Goal: Task Accomplishment & Management: Manage account settings

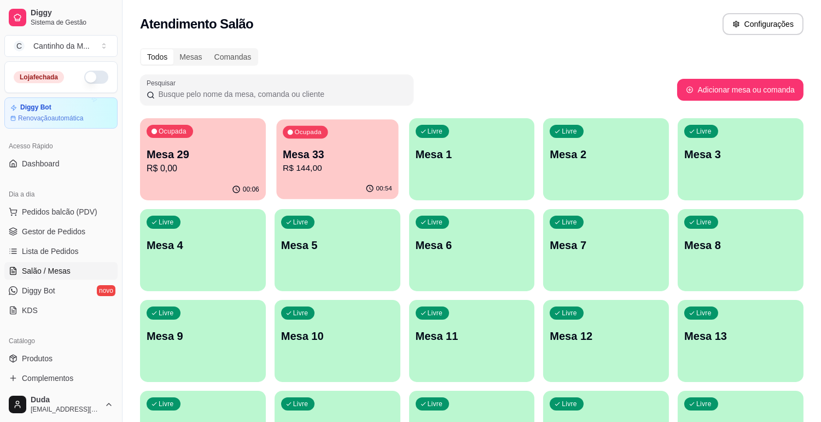
click at [350, 180] on div "00:54" at bounding box center [337, 188] width 122 height 21
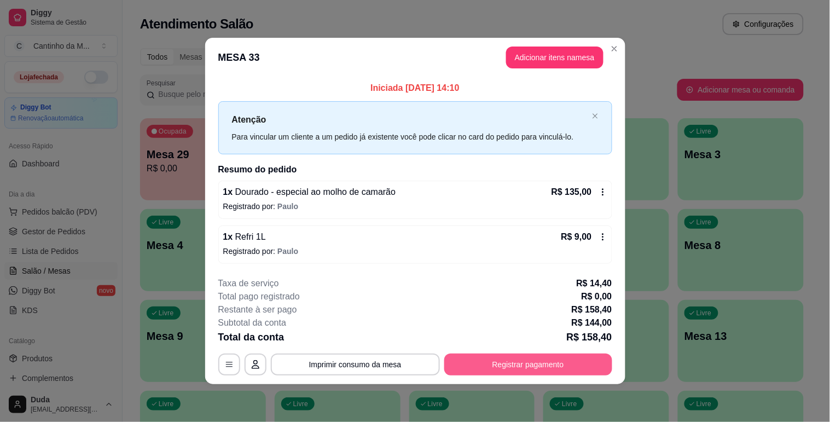
click at [539, 368] on button "Registrar pagamento" at bounding box center [528, 364] width 168 height 22
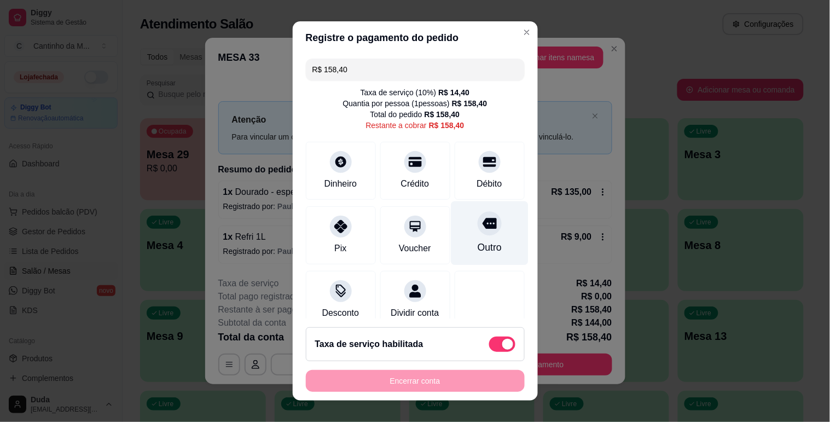
click at [477, 238] on div "Outro" at bounding box center [489, 233] width 77 height 64
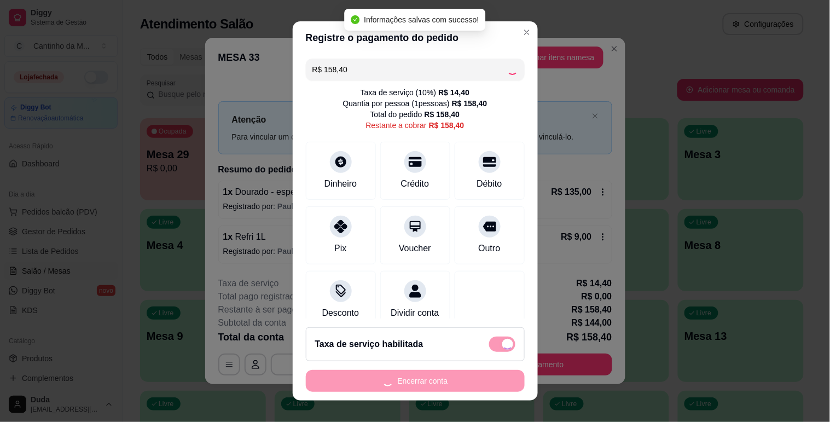
type input "R$ 0,00"
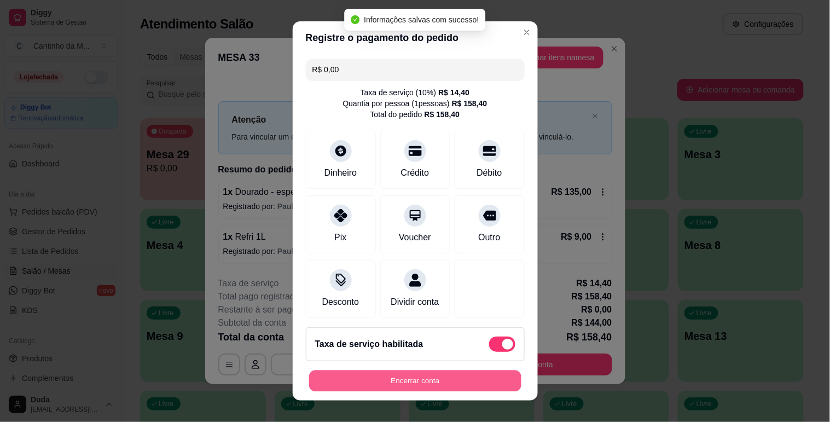
click at [447, 383] on button "Encerrar conta" at bounding box center [415, 380] width 212 height 21
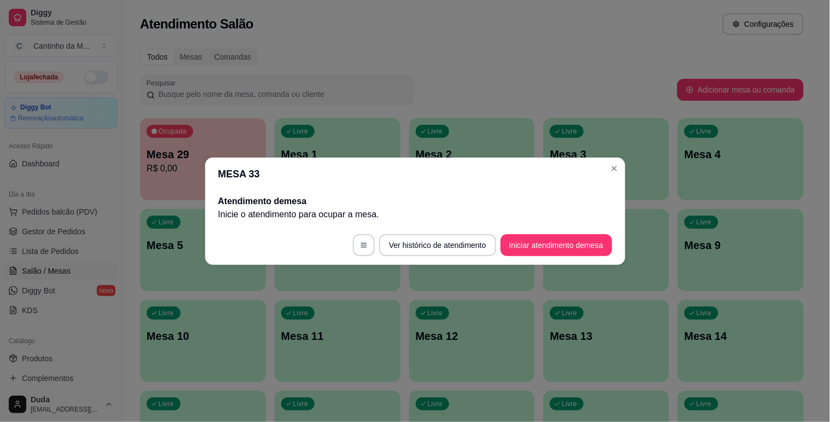
click at [198, 358] on div "Livre Mesa 10" at bounding box center [203, 334] width 126 height 69
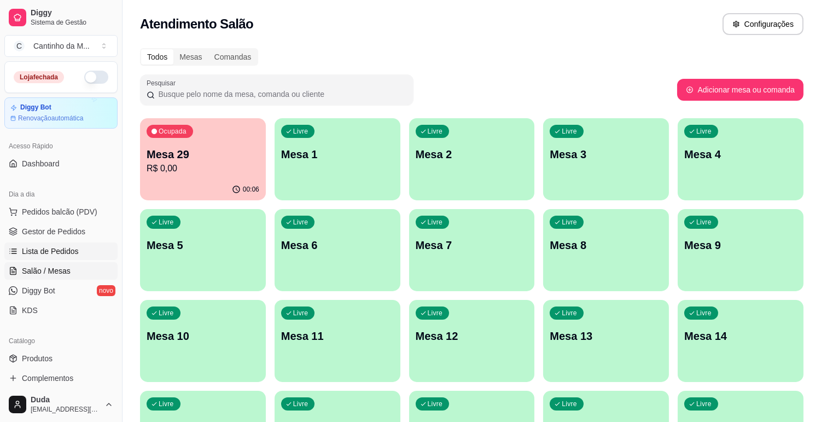
click at [66, 249] on span "Lista de Pedidos" at bounding box center [50, 251] width 57 height 11
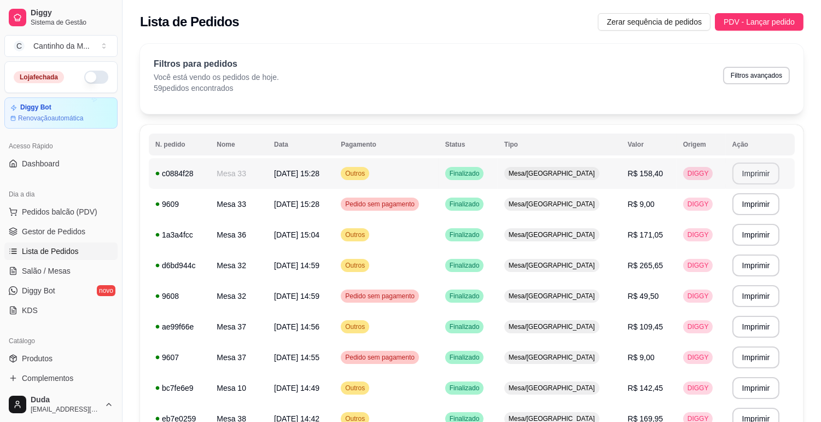
click at [747, 175] on button "Imprimir" at bounding box center [756, 173] width 48 height 22
click at [63, 228] on span "Gestor de Pedidos" at bounding box center [53, 231] width 63 height 11
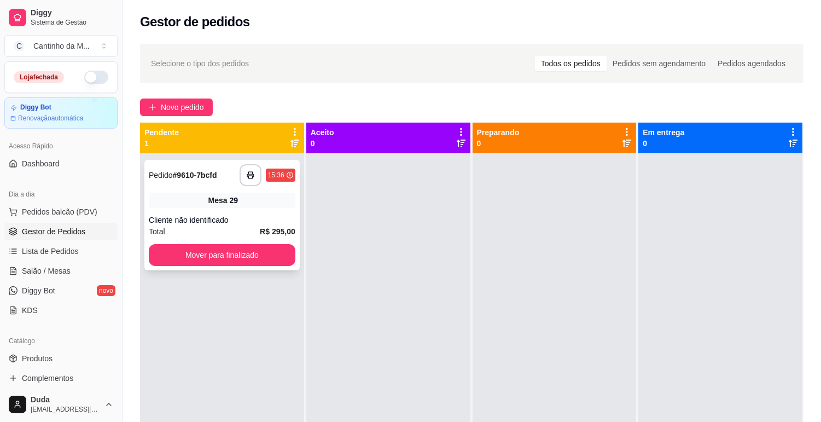
click at [172, 173] on span "Pedido" at bounding box center [161, 175] width 24 height 9
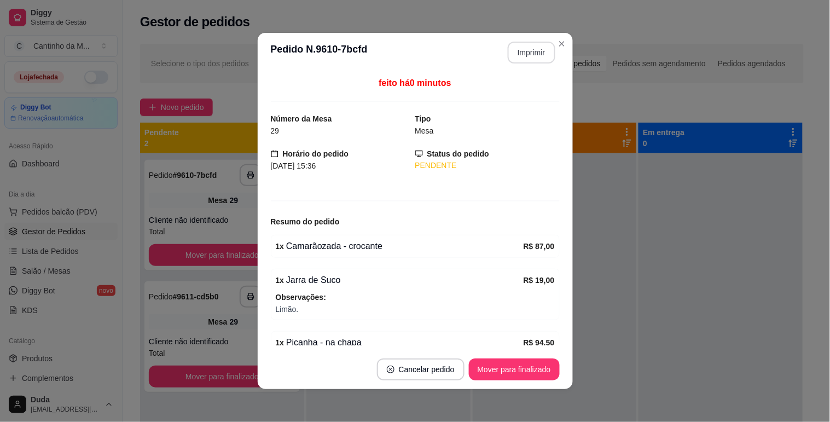
click at [544, 56] on button "Imprimir" at bounding box center [531, 53] width 48 height 22
click at [524, 378] on button "Mover para finalizado" at bounding box center [514, 369] width 88 height 21
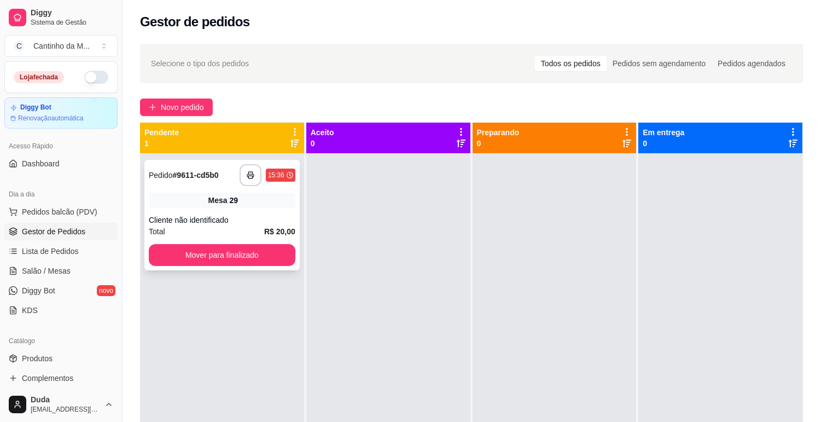
click at [215, 177] on strong "# 9611-cd5b0" at bounding box center [196, 175] width 46 height 9
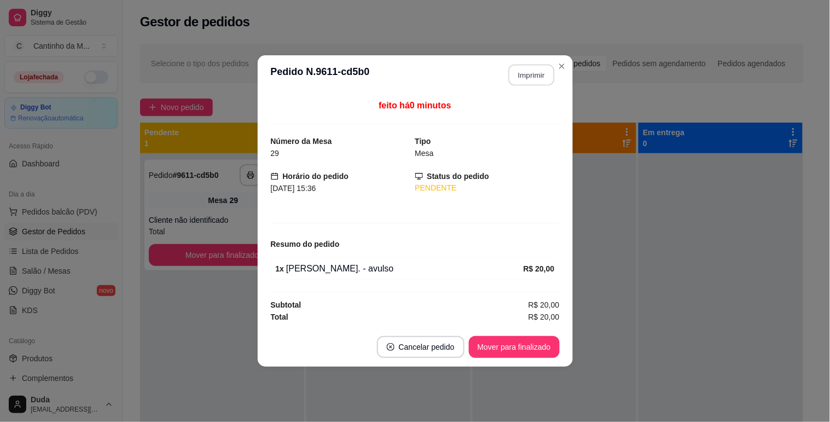
click at [540, 68] on button "Imprimir" at bounding box center [531, 75] width 46 height 21
click at [501, 354] on button "Mover para finalizado" at bounding box center [514, 346] width 88 height 21
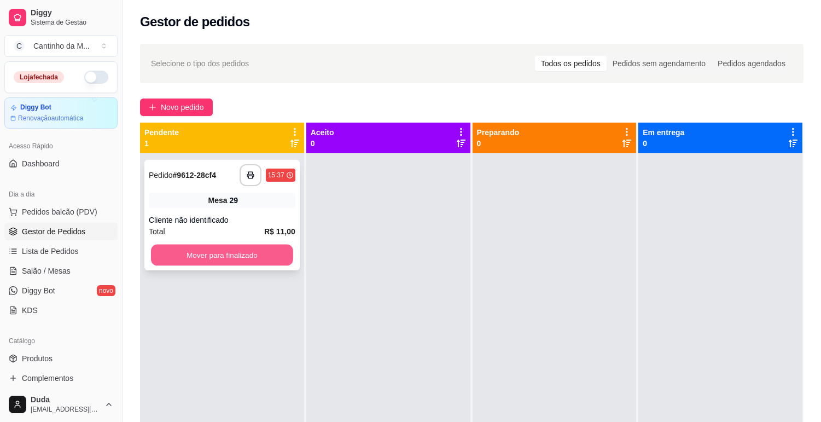
click at [238, 254] on button "Mover para finalizado" at bounding box center [222, 254] width 142 height 21
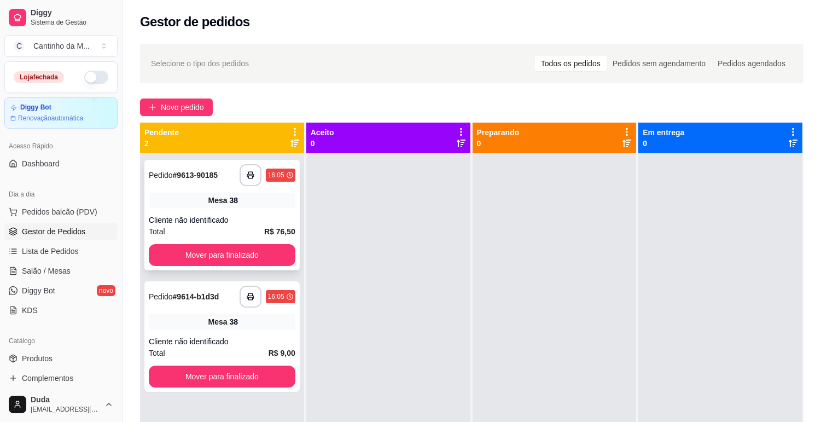
click at [165, 183] on div "**********" at bounding box center [222, 175] width 147 height 22
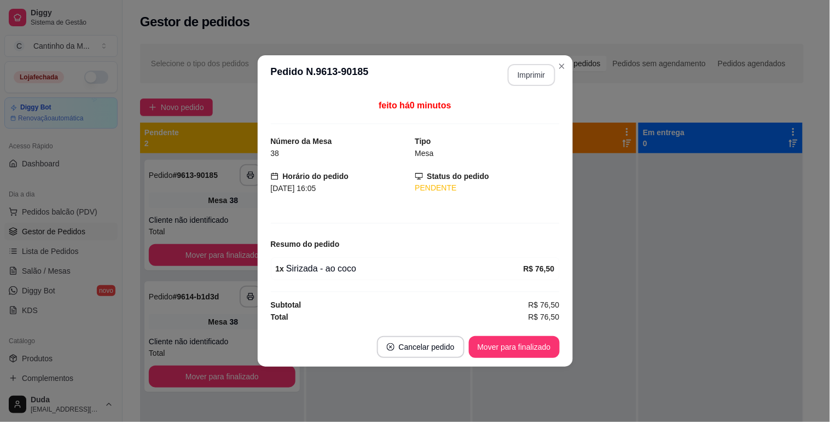
click at [540, 80] on button "Imprimir" at bounding box center [531, 75] width 48 height 22
click at [520, 342] on button "Mover para finalizado" at bounding box center [514, 347] width 91 height 22
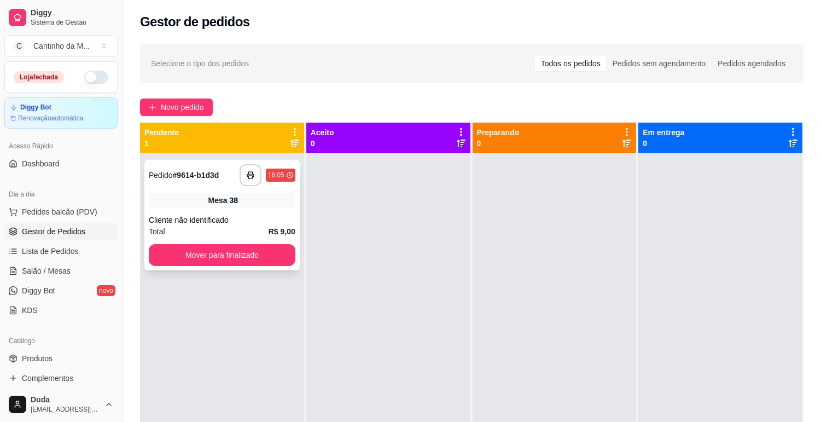
click at [230, 183] on div "**********" at bounding box center [222, 175] width 147 height 22
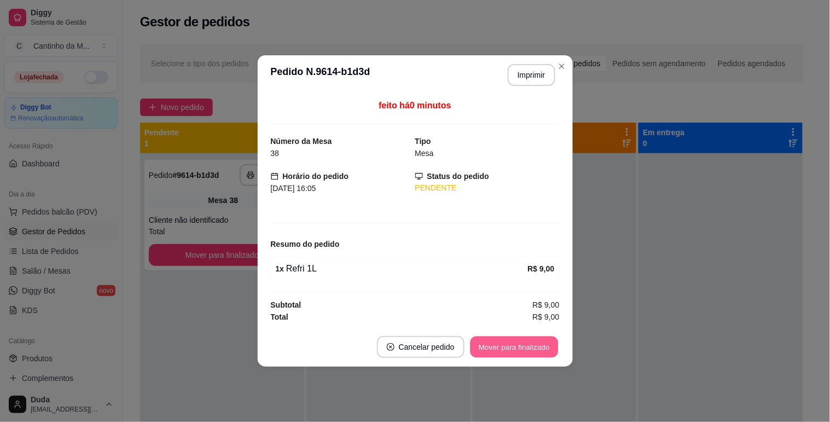
click at [517, 348] on button "Mover para finalizado" at bounding box center [514, 346] width 88 height 21
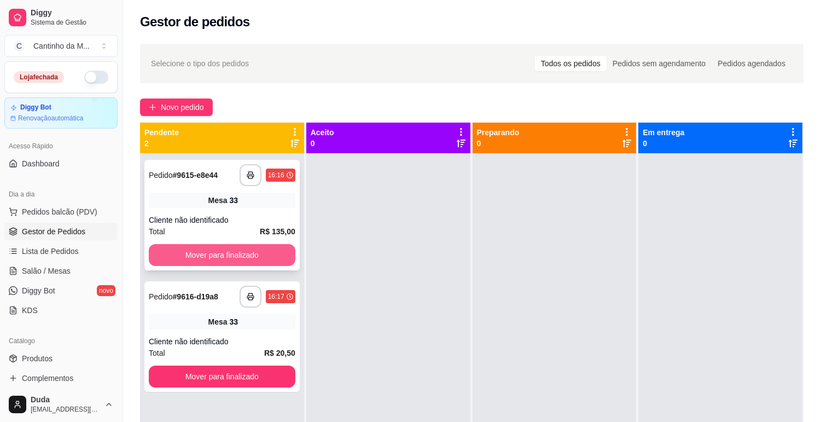
click at [277, 252] on button "Mover para finalizado" at bounding box center [222, 255] width 147 height 22
click at [277, 252] on div "Mover para finalizado" at bounding box center [222, 255] width 147 height 22
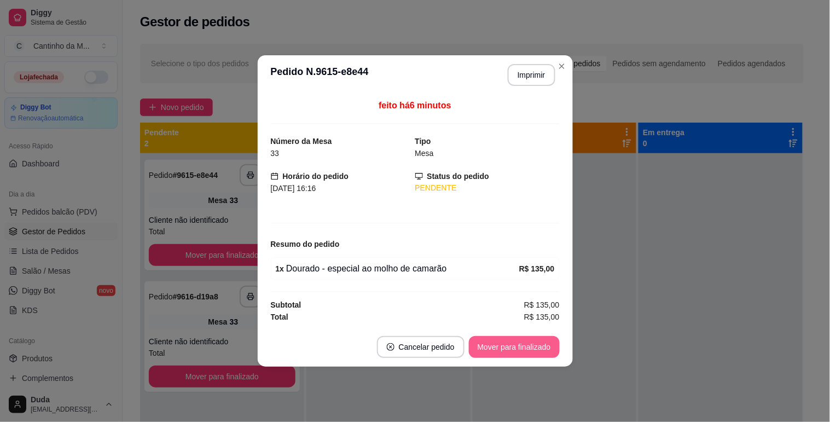
click at [501, 348] on button "Mover para finalizado" at bounding box center [514, 347] width 91 height 22
click at [501, 348] on div "Mover para finalizado" at bounding box center [506, 347] width 106 height 22
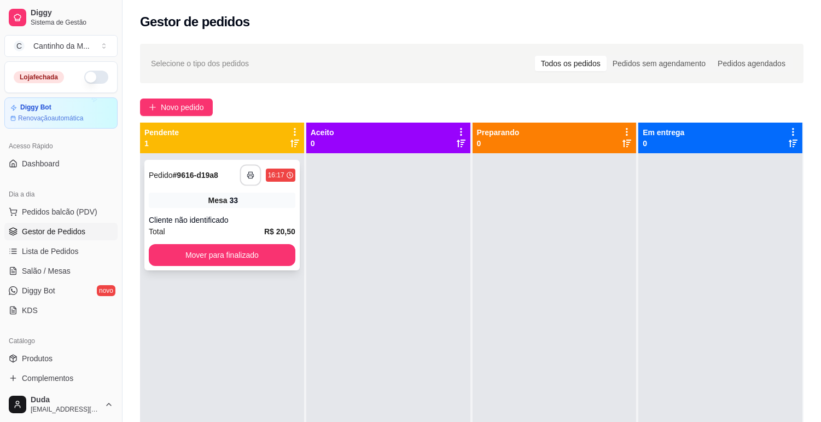
click at [242, 179] on button "button" at bounding box center [250, 175] width 21 height 21
click at [271, 255] on button "Mover para finalizado" at bounding box center [222, 255] width 147 height 22
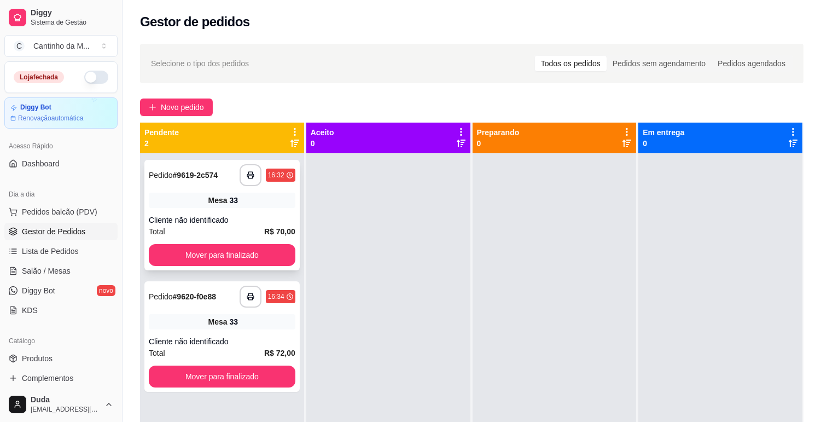
click at [205, 200] on div "Mesa 33" at bounding box center [222, 199] width 147 height 15
click at [204, 176] on strong "# 9619-2c574" at bounding box center [195, 175] width 45 height 9
click at [203, 178] on strong "# 9619-2c574" at bounding box center [195, 175] width 45 height 9
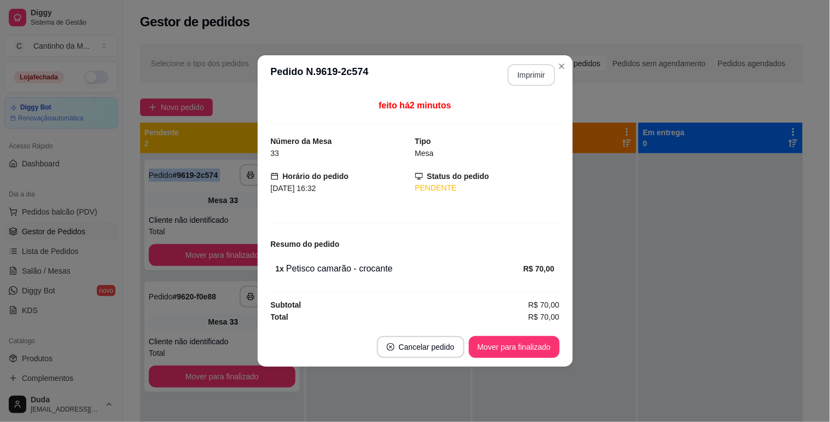
click at [525, 68] on button "Imprimir" at bounding box center [531, 75] width 48 height 22
click at [517, 346] on button "Mover para finalizado" at bounding box center [514, 346] width 88 height 21
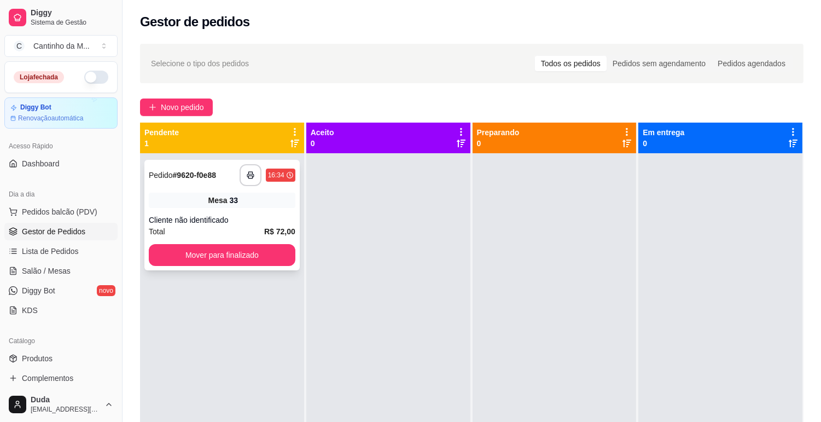
click at [179, 171] on strong "# 9620-f0e88" at bounding box center [194, 175] width 43 height 9
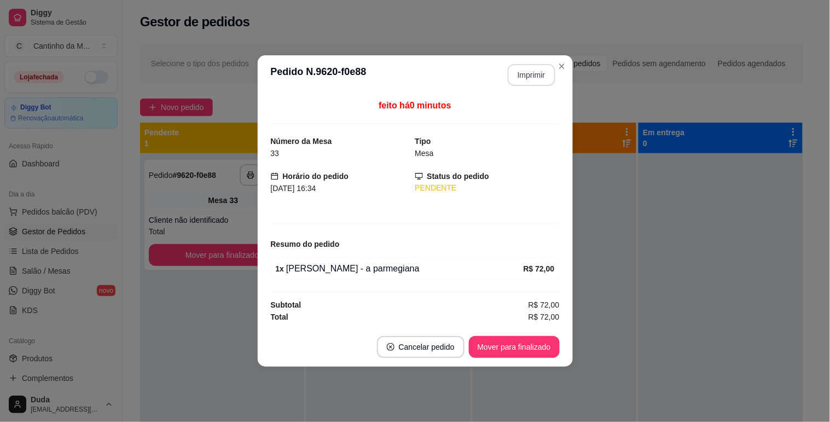
click at [540, 74] on button "Imprimir" at bounding box center [531, 75] width 48 height 22
click at [534, 342] on button "Mover para finalizado" at bounding box center [514, 347] width 91 height 22
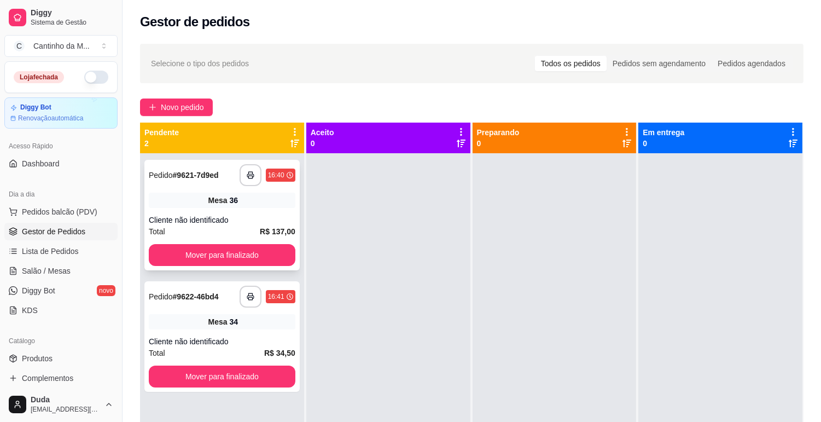
click at [172, 176] on span "Pedido" at bounding box center [161, 175] width 24 height 9
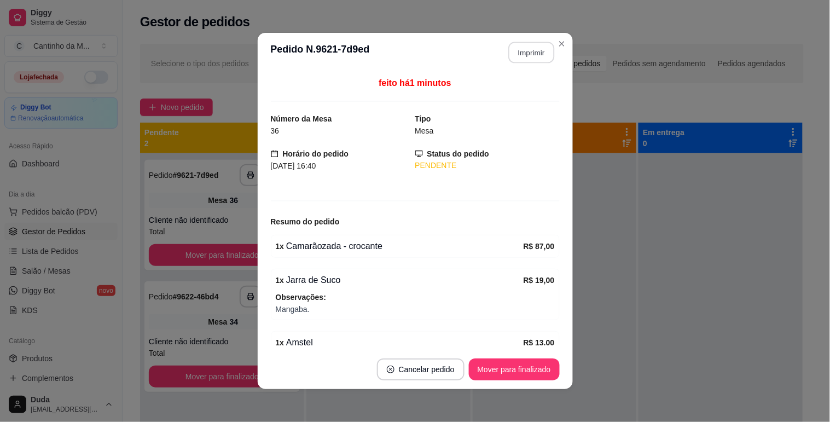
click at [527, 48] on button "Imprimir" at bounding box center [531, 52] width 46 height 21
click at [523, 362] on button "Mover para finalizado" at bounding box center [514, 369] width 88 height 21
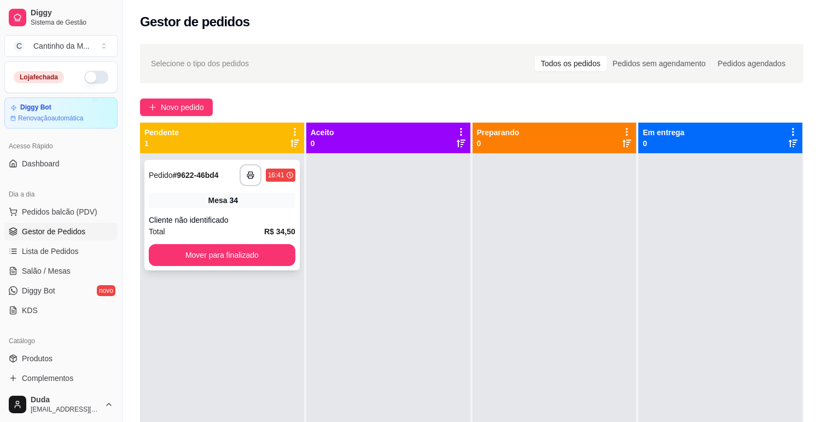
click at [194, 173] on strong "# 9622-46bd4" at bounding box center [196, 175] width 46 height 9
click at [198, 175] on strong "# 9622-46bd4" at bounding box center [196, 175] width 46 height 9
click at [201, 176] on strong "# 9622-46bd4" at bounding box center [196, 175] width 46 height 9
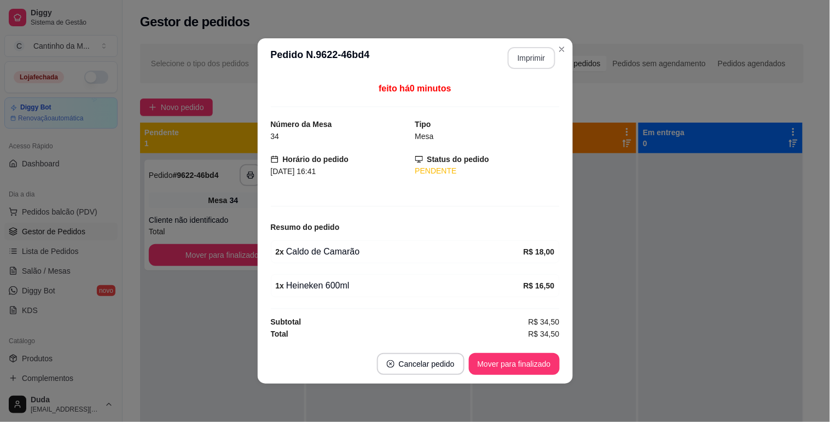
click at [528, 63] on button "Imprimir" at bounding box center [531, 58] width 48 height 22
click at [538, 363] on button "Mover para finalizado" at bounding box center [514, 363] width 88 height 21
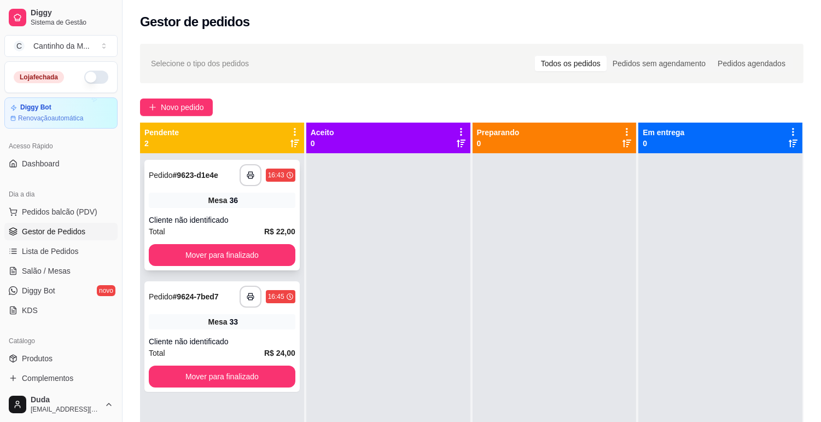
click at [208, 175] on strong "# 9623-d1e4e" at bounding box center [195, 175] width 45 height 9
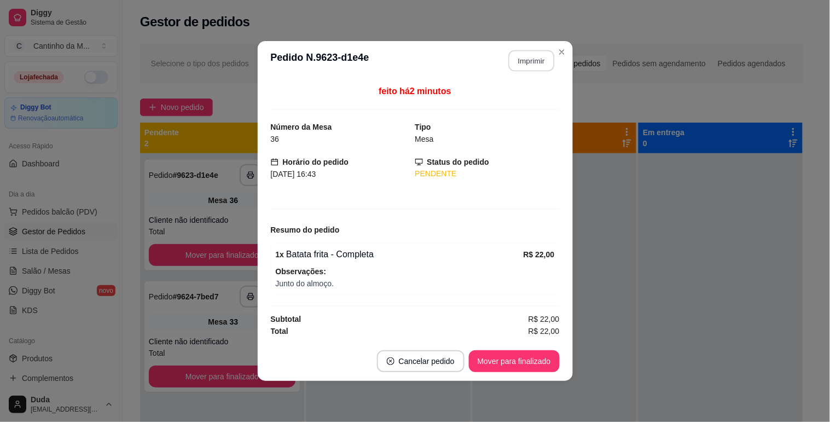
click at [522, 63] on button "Imprimir" at bounding box center [531, 60] width 46 height 21
click at [528, 367] on button "Mover para finalizado" at bounding box center [514, 361] width 91 height 22
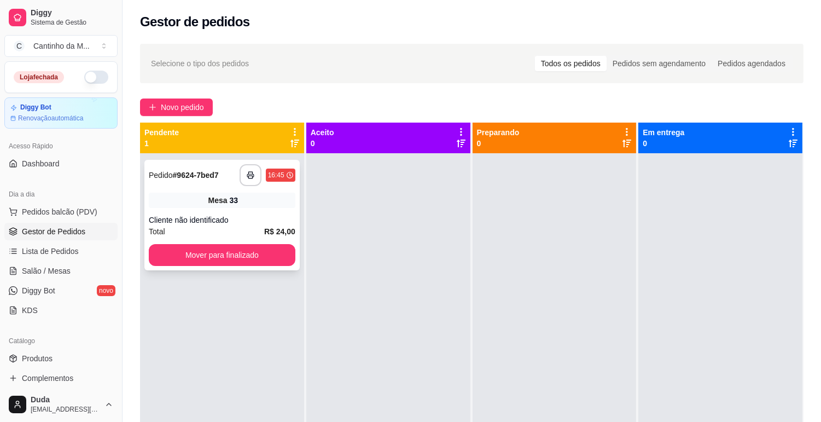
click at [194, 171] on strong "# 9624-7bed7" at bounding box center [196, 175] width 46 height 9
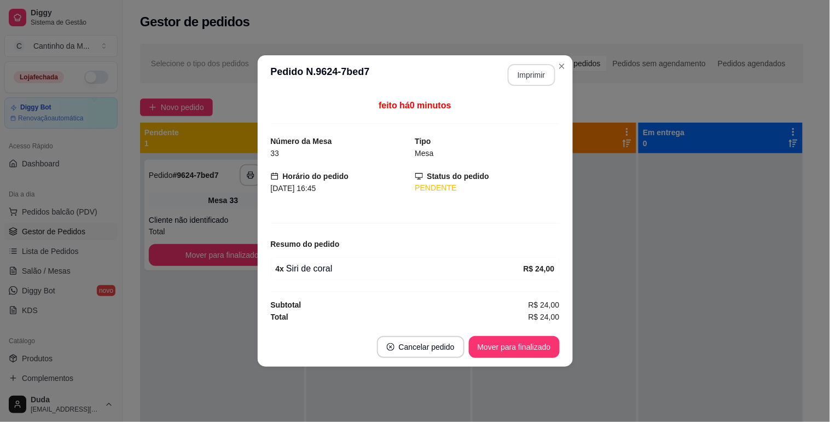
click at [526, 79] on button "Imprimir" at bounding box center [531, 75] width 48 height 22
click at [515, 343] on button "Mover para finalizado" at bounding box center [514, 347] width 91 height 22
click at [515, 343] on div "Mover para finalizado" at bounding box center [514, 347] width 91 height 22
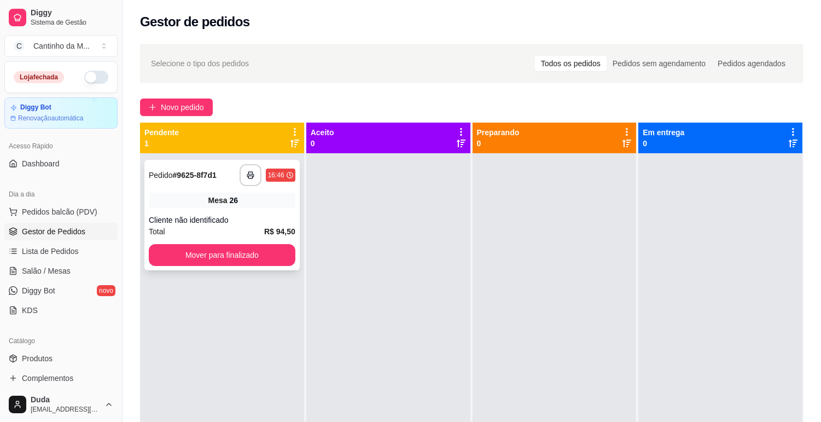
click at [212, 174] on strong "# 9625-8f7d1" at bounding box center [195, 175] width 44 height 9
click at [189, 173] on strong "# 9625-8f7d1" at bounding box center [195, 175] width 44 height 9
click at [200, 171] on strong "# 9625-8f7d1" at bounding box center [195, 175] width 44 height 9
click at [203, 173] on strong "# 9625-8f7d1" at bounding box center [195, 175] width 44 height 9
click at [208, 178] on strong "# 9625-8f7d1" at bounding box center [195, 175] width 44 height 9
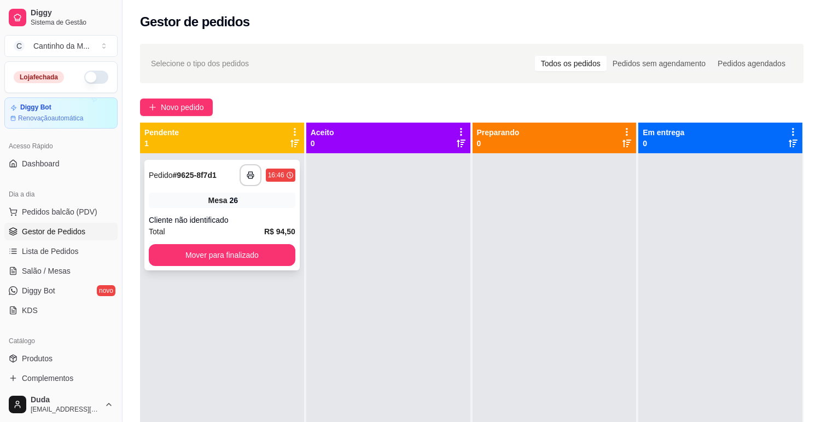
click at [208, 178] on strong "# 9625-8f7d1" at bounding box center [195, 175] width 44 height 9
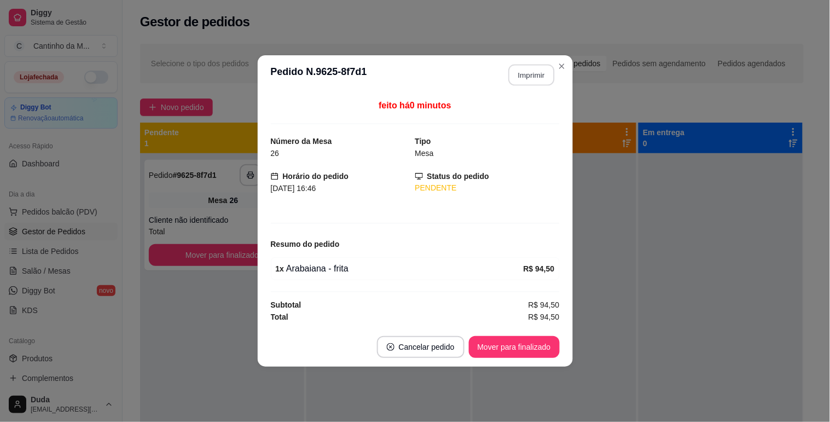
click at [533, 79] on button "Imprimir" at bounding box center [531, 75] width 46 height 21
click at [527, 348] on button "Mover para finalizado" at bounding box center [514, 347] width 91 height 22
click at [527, 348] on div "Mover para finalizado" at bounding box center [514, 347] width 91 height 22
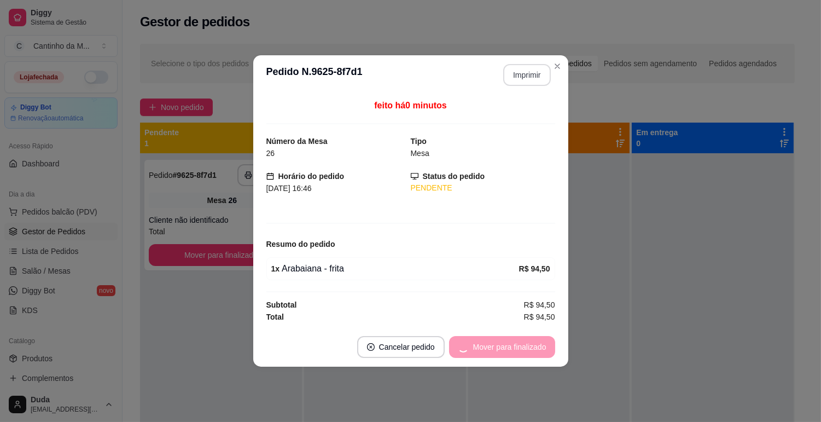
click at [573, 342] on div at bounding box center [549, 364] width 162 height 422
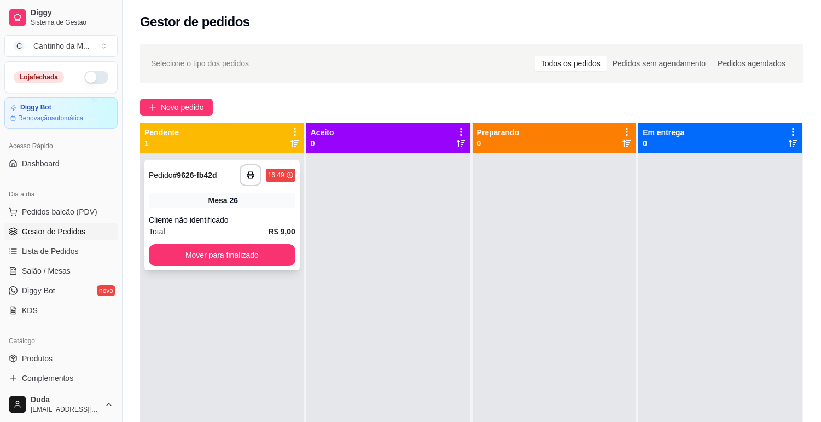
click at [214, 186] on div "**********" at bounding box center [221, 215] width 155 height 110
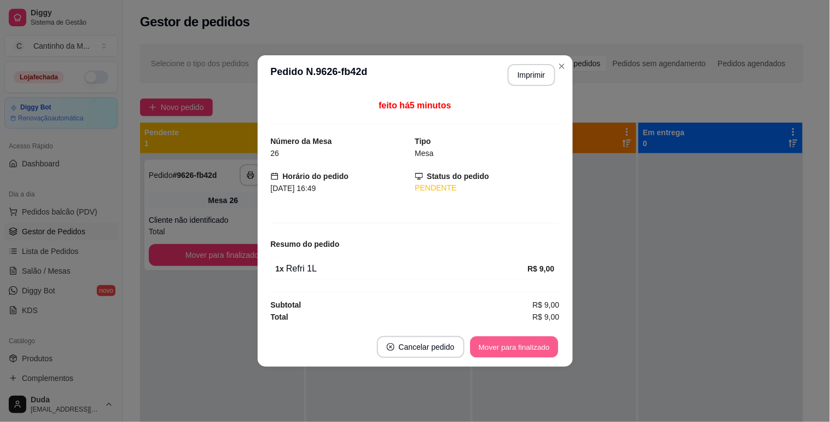
click at [520, 351] on button "Mover para finalizado" at bounding box center [514, 346] width 88 height 21
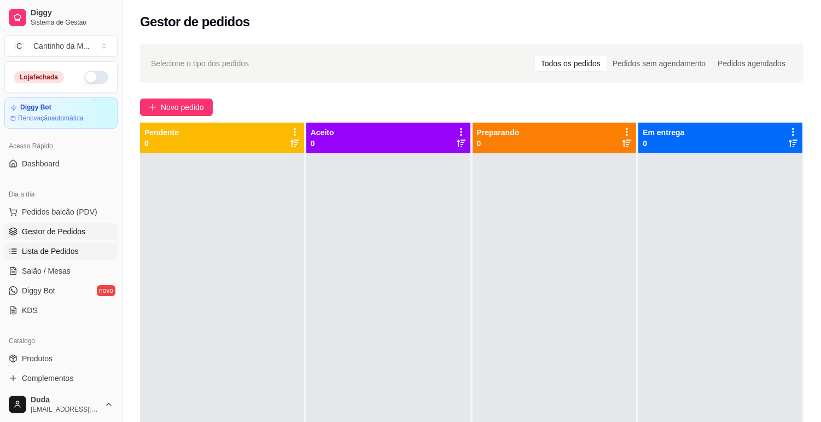
click at [44, 246] on span "Lista de Pedidos" at bounding box center [50, 251] width 57 height 11
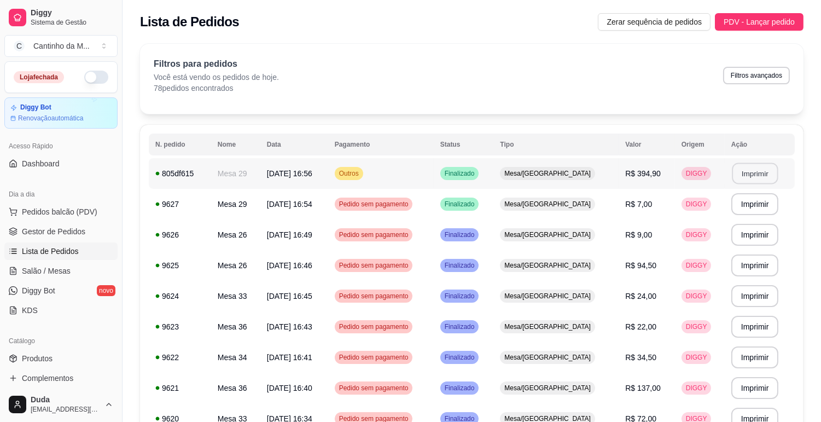
click at [739, 176] on button "Imprimir" at bounding box center [755, 173] width 46 height 21
click at [63, 230] on span "Gestor de Pedidos" at bounding box center [53, 231] width 63 height 11
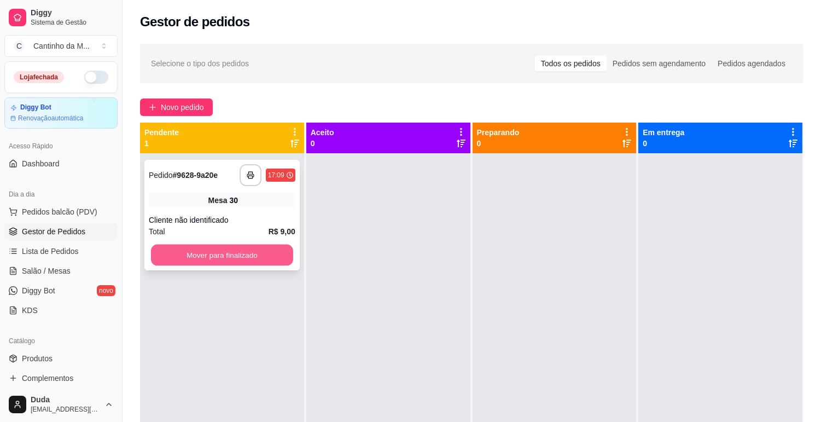
click at [172, 261] on button "Mover para finalizado" at bounding box center [222, 254] width 142 height 21
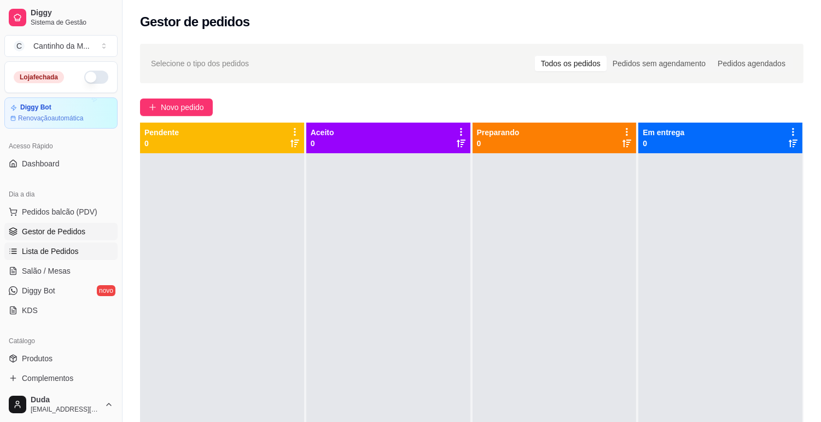
click at [29, 250] on span "Lista de Pedidos" at bounding box center [50, 251] width 57 height 11
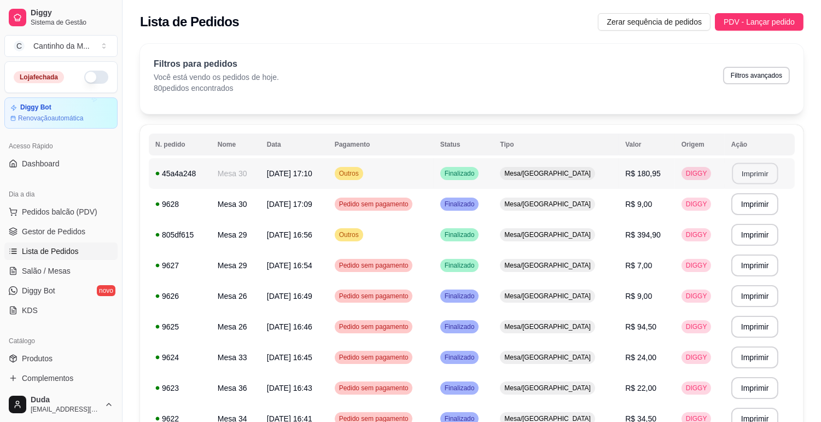
click at [753, 177] on button "Imprimir" at bounding box center [755, 173] width 46 height 21
click at [31, 267] on span "Salão / Mesas" at bounding box center [46, 270] width 49 height 11
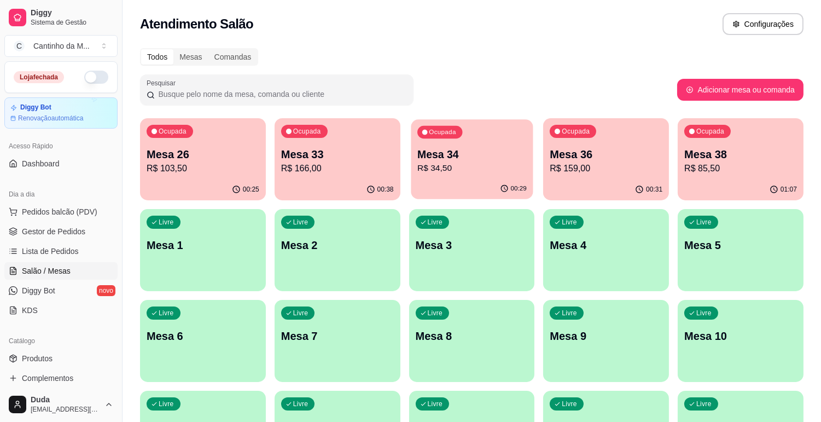
click at [477, 165] on p "R$ 34,50" at bounding box center [471, 168] width 109 height 13
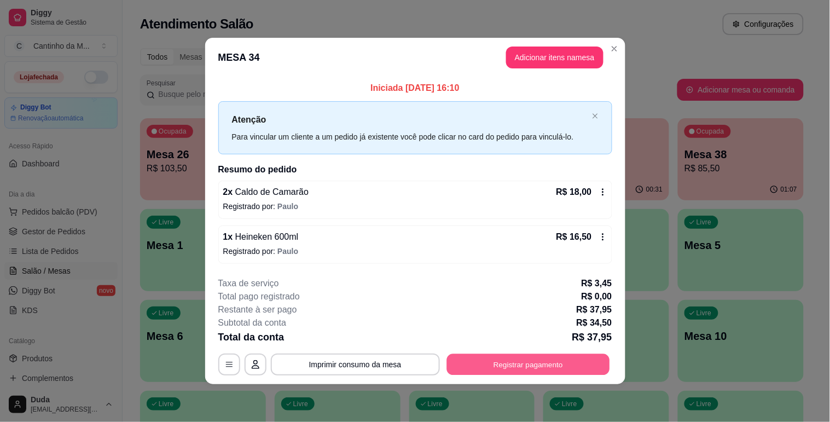
click at [525, 363] on button "Registrar pagamento" at bounding box center [527, 364] width 163 height 21
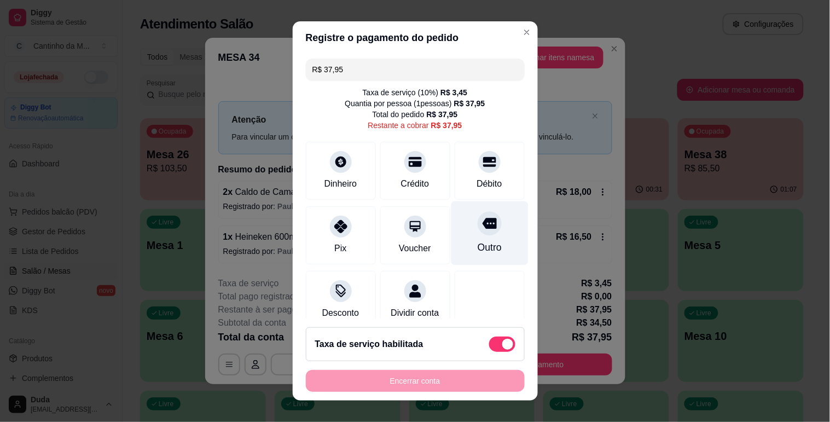
click at [477, 242] on div "Outro" at bounding box center [489, 247] width 24 height 14
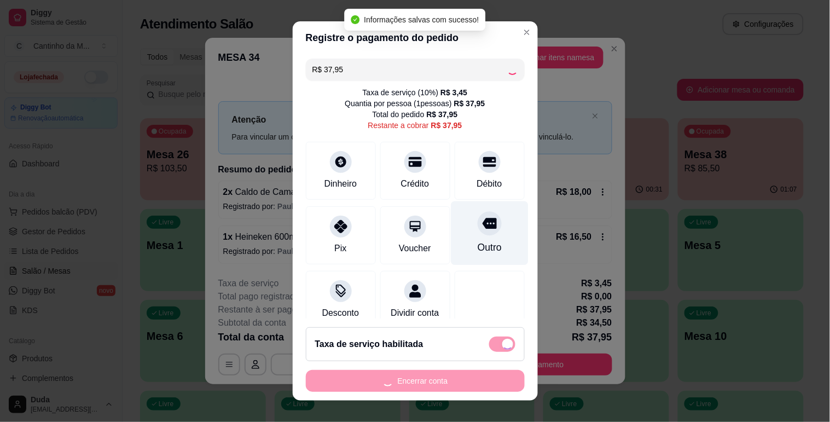
type input "R$ 0,00"
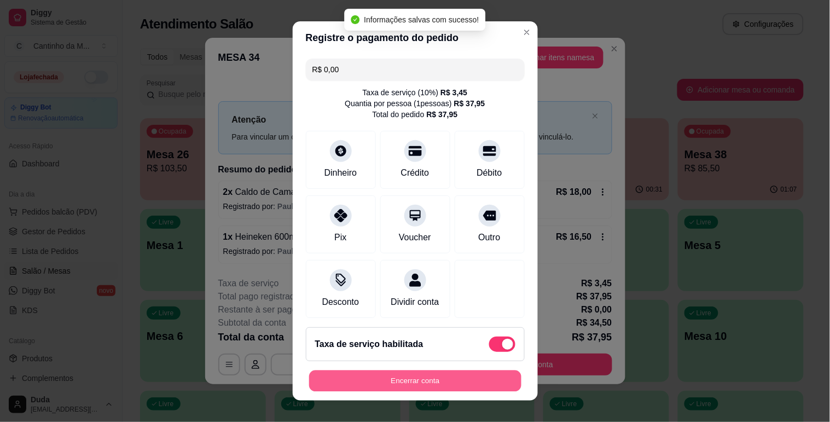
click at [467, 383] on button "Encerrar conta" at bounding box center [415, 380] width 212 height 21
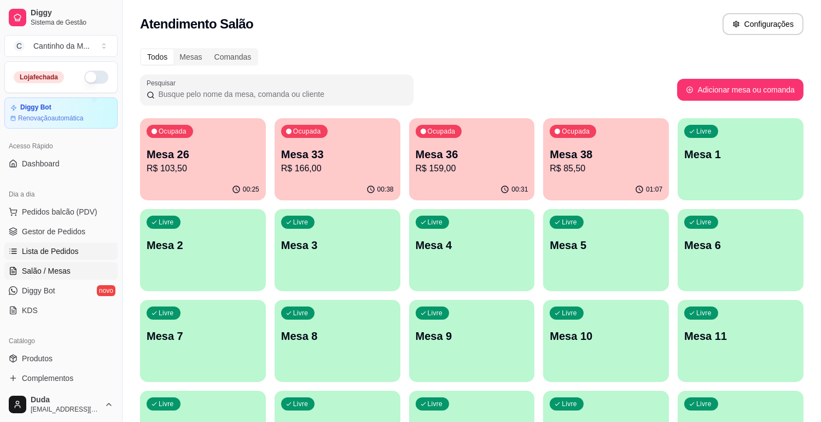
click at [59, 253] on span "Lista de Pedidos" at bounding box center [50, 251] width 57 height 11
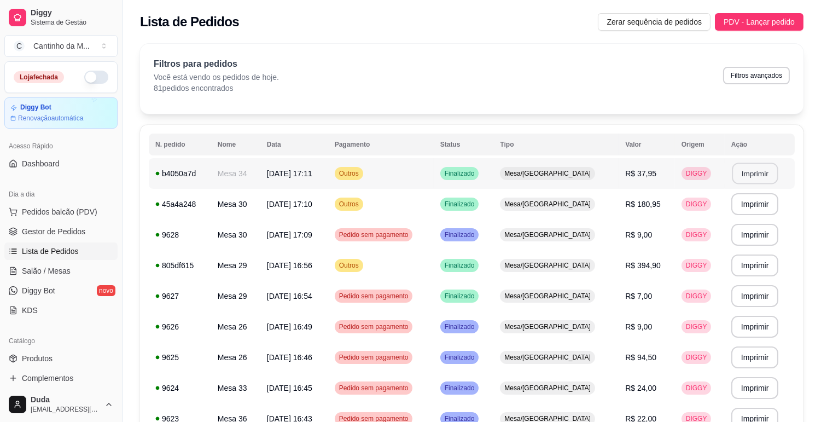
click at [757, 173] on button "Imprimir" at bounding box center [755, 173] width 46 height 21
click at [50, 274] on span "Salão / Mesas" at bounding box center [46, 270] width 49 height 11
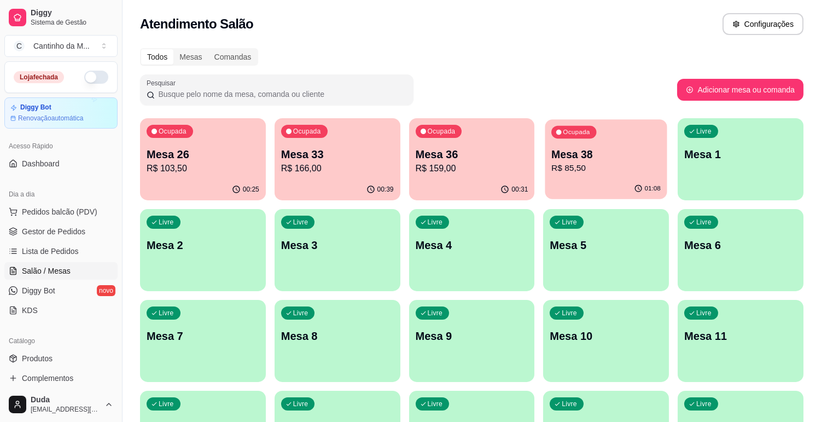
click at [580, 180] on div "01:08" at bounding box center [606, 188] width 122 height 21
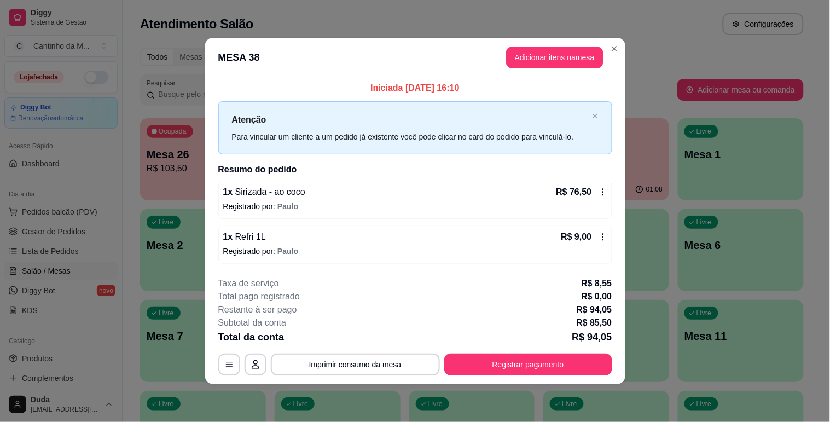
click at [695, 270] on div "Livre Mesa 6" at bounding box center [741, 243] width 126 height 69
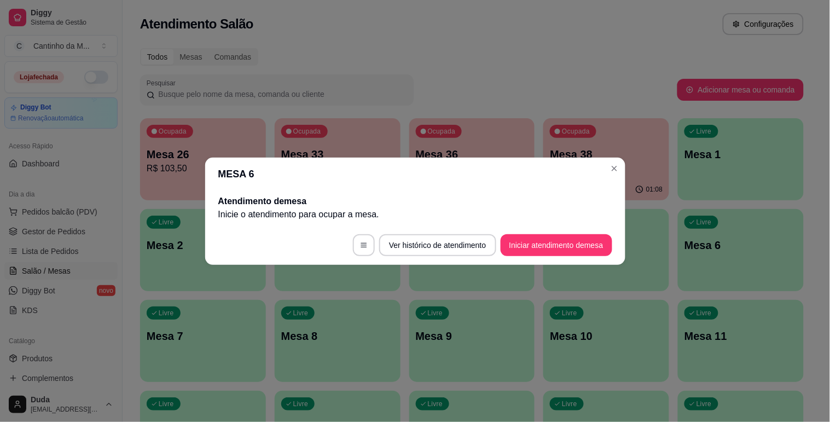
click at [587, 276] on div "Livre Mesa 5" at bounding box center [606, 243] width 126 height 69
click at [126, 313] on button "Toggle Sidebar" at bounding box center [122, 211] width 9 height 422
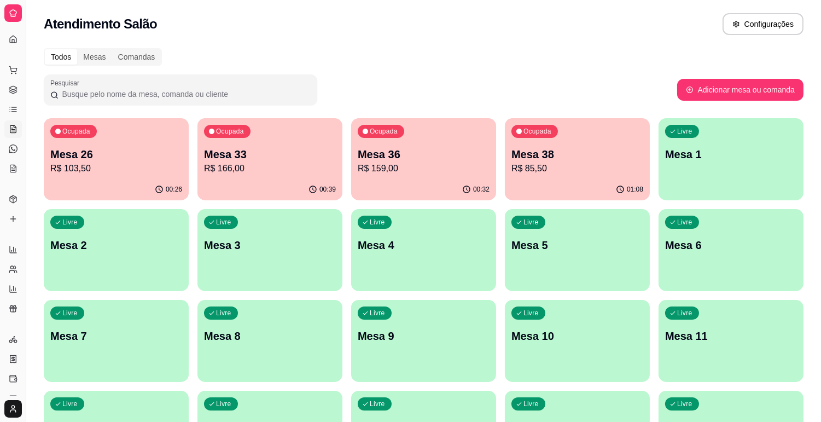
click at [19, 409] on html "Diggy Sistema de Gestão C Cantinho da M ... Loja fechada Diggy Bot Renovação au…" at bounding box center [410, 211] width 821 height 422
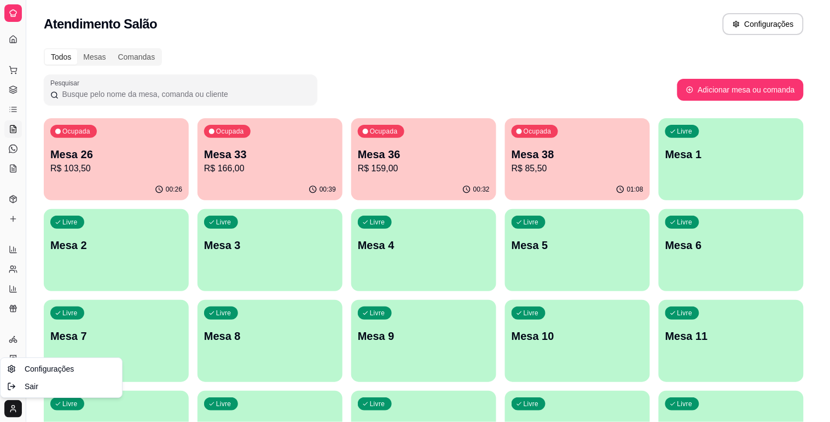
click at [129, 359] on html "Diggy Sistema de Gestão C Cantinho da M ... Loja fechada Diggy Bot Renovação au…" at bounding box center [415, 211] width 830 height 422
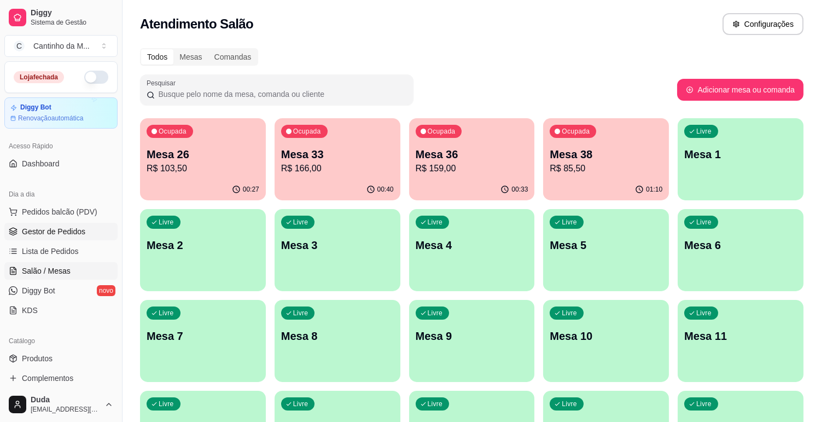
click at [62, 228] on span "Gestor de Pedidos" at bounding box center [53, 231] width 63 height 11
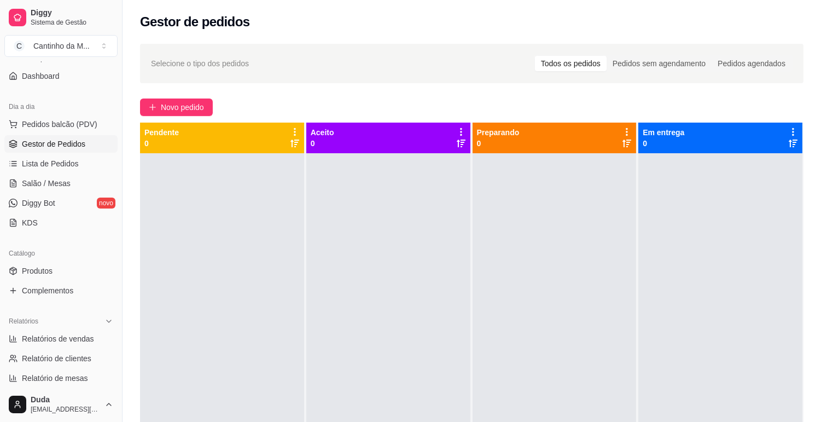
scroll to position [121, 0]
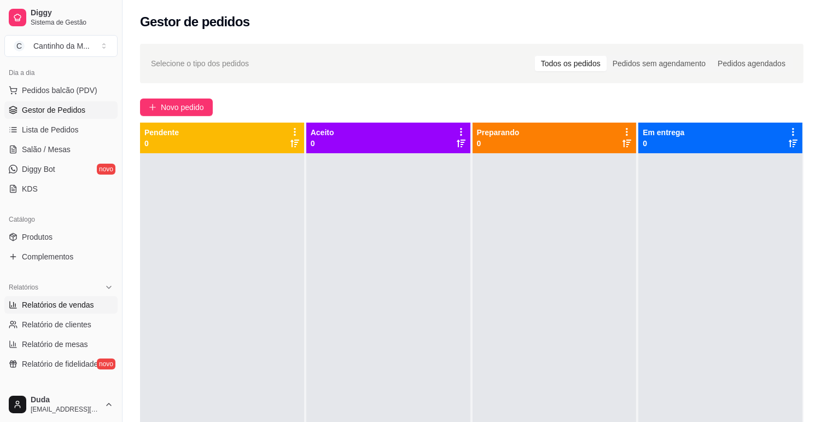
click at [65, 302] on span "Relatórios de vendas" at bounding box center [58, 304] width 72 height 11
select select "ALL"
select select "0"
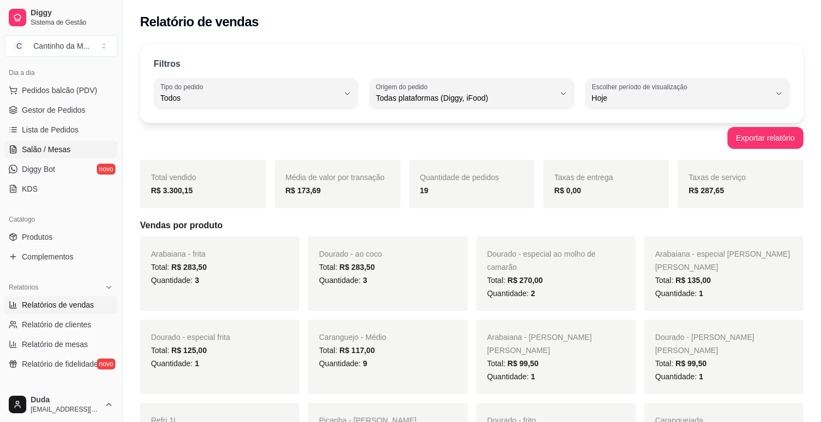
click at [56, 150] on span "Salão / Mesas" at bounding box center [46, 149] width 49 height 11
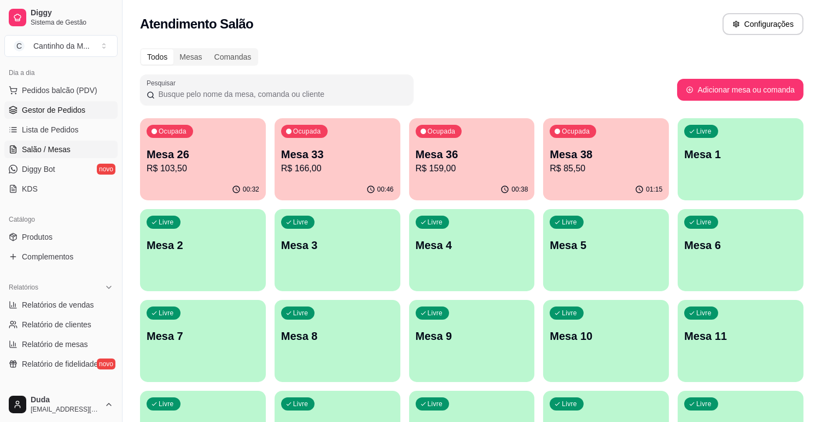
click at [69, 105] on span "Gestor de Pedidos" at bounding box center [53, 109] width 63 height 11
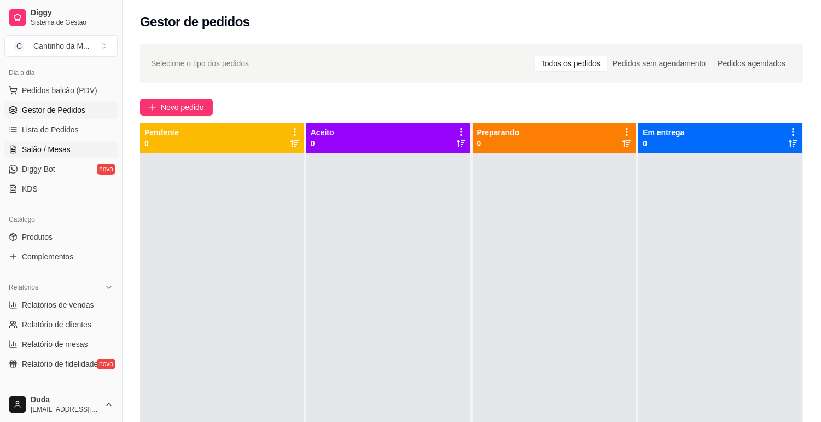
click at [39, 150] on span "Salão / Mesas" at bounding box center [46, 149] width 49 height 11
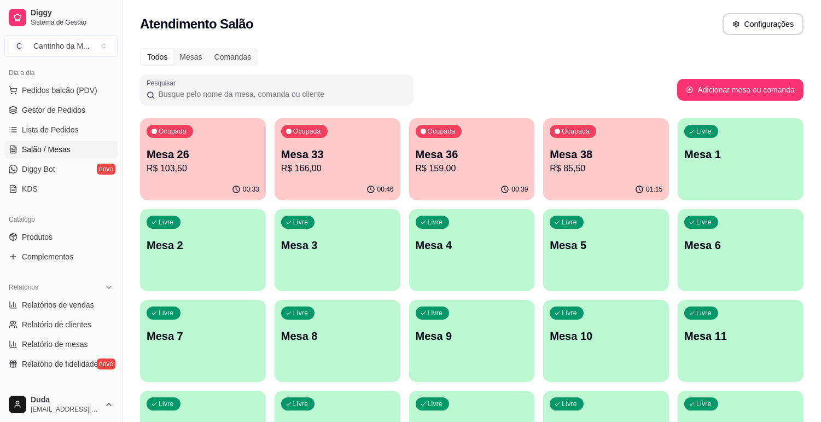
click at [586, 179] on div "01:15" at bounding box center [606, 189] width 126 height 21
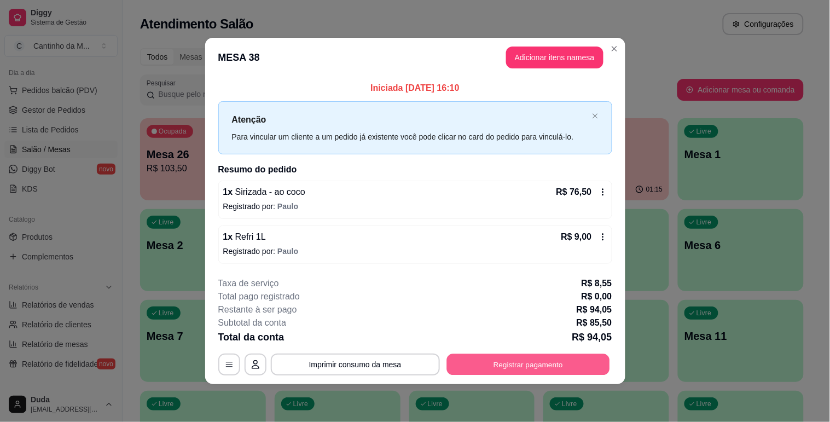
click at [571, 364] on button "Registrar pagamento" at bounding box center [527, 364] width 163 height 21
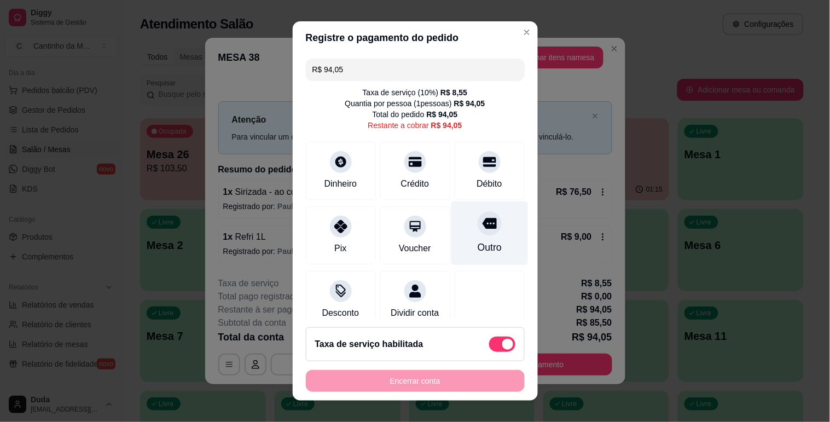
click at [477, 234] on div at bounding box center [489, 223] width 24 height 24
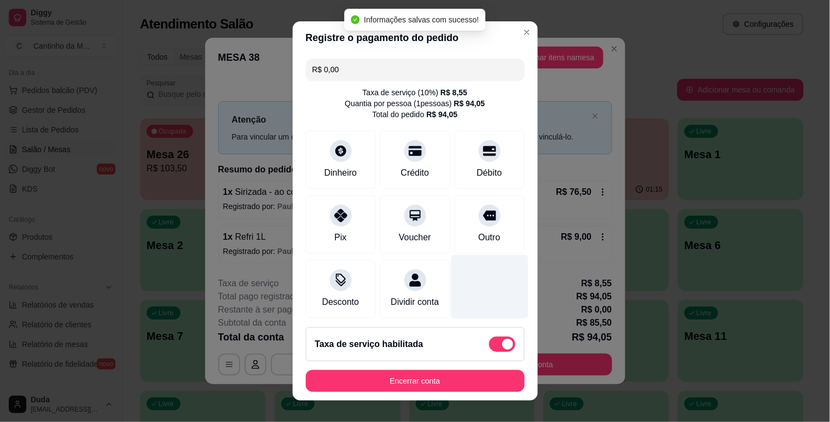
type input "R$ 0,00"
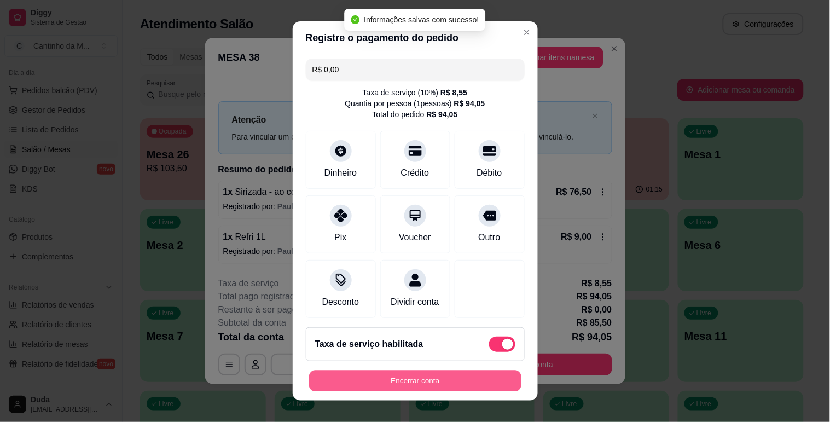
click at [480, 386] on button "Encerrar conta" at bounding box center [415, 380] width 212 height 21
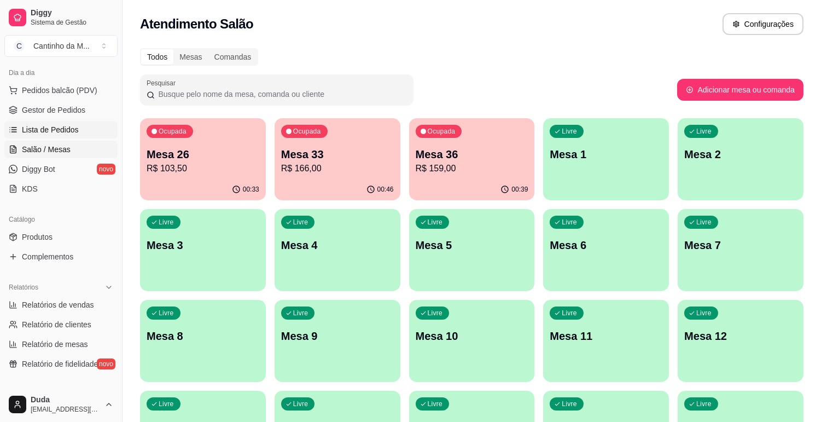
click at [63, 124] on span "Lista de Pedidos" at bounding box center [50, 129] width 57 height 11
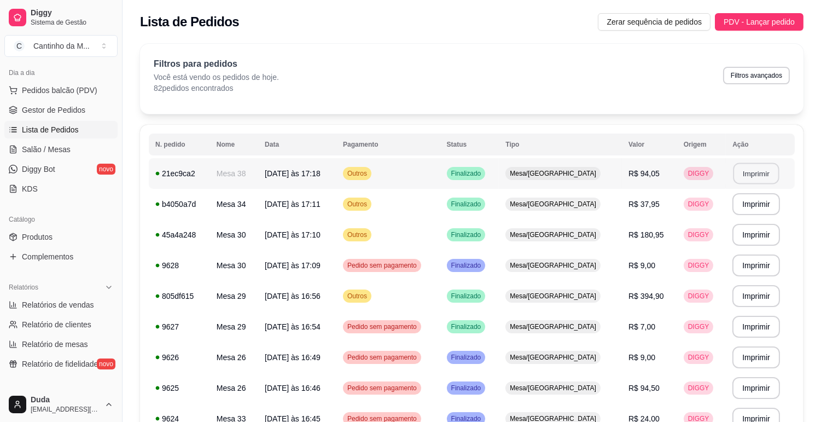
click at [751, 177] on button "Imprimir" at bounding box center [756, 173] width 46 height 21
click at [57, 107] on span "Gestor de Pedidos" at bounding box center [53, 109] width 63 height 11
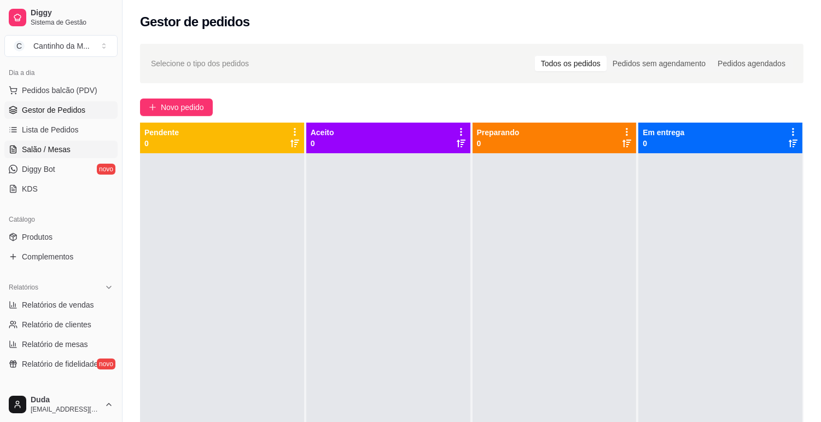
click at [44, 150] on span "Salão / Mesas" at bounding box center [46, 149] width 49 height 11
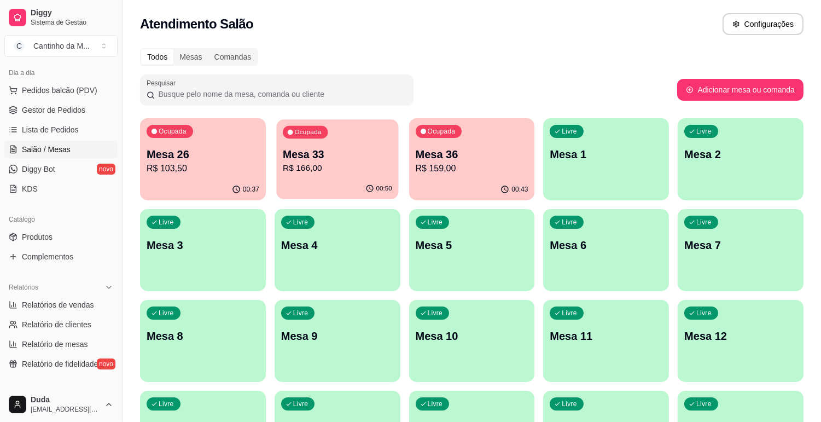
click at [369, 165] on p "R$ 166,00" at bounding box center [337, 168] width 109 height 13
click at [355, 165] on p "R$ 166,00" at bounding box center [337, 168] width 109 height 13
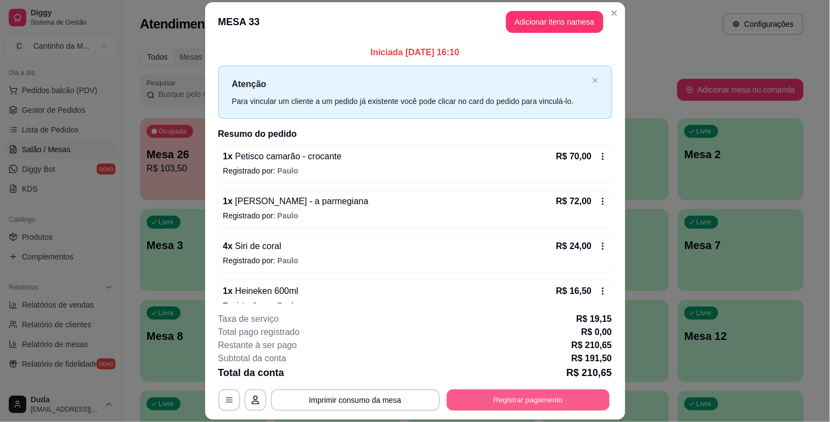
click at [542, 396] on button "Registrar pagamento" at bounding box center [527, 399] width 163 height 21
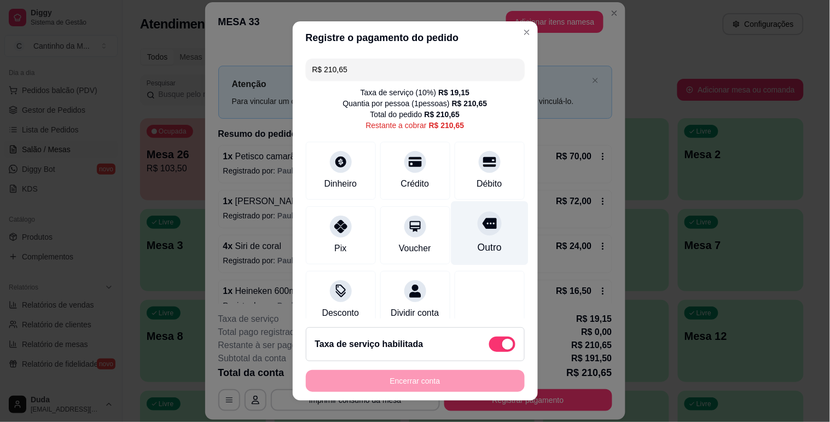
click at [477, 232] on div at bounding box center [489, 223] width 24 height 24
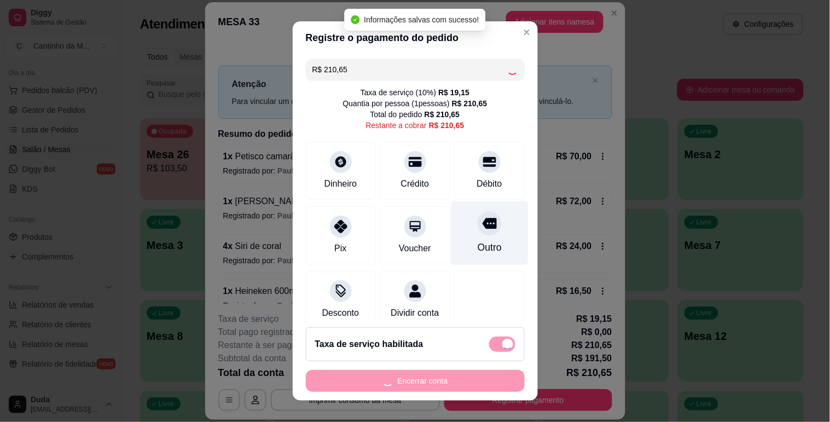
type input "R$ 0,00"
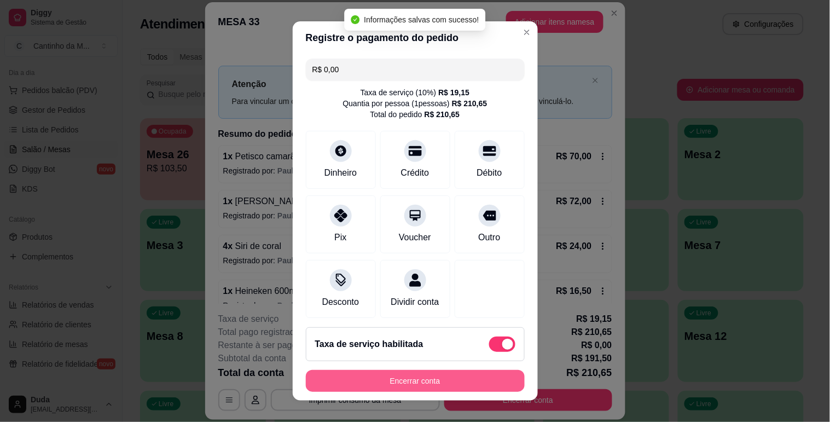
click at [483, 377] on button "Encerrar conta" at bounding box center [415, 381] width 219 height 22
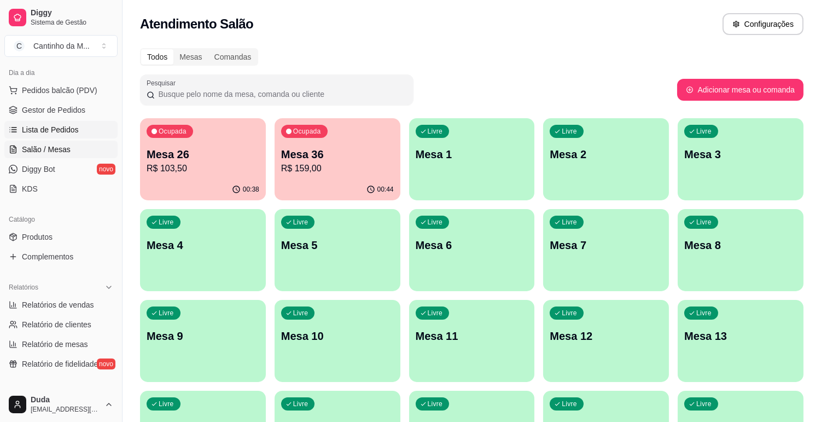
click at [70, 136] on link "Lista de Pedidos" at bounding box center [60, 129] width 113 height 17
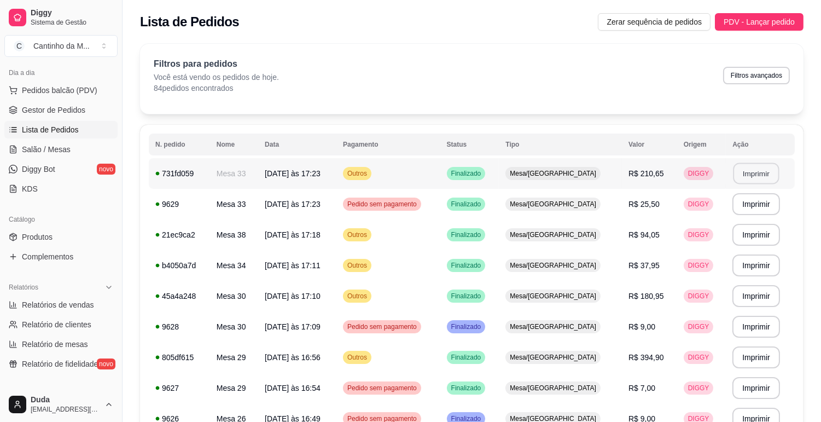
click at [744, 170] on button "Imprimir" at bounding box center [756, 173] width 46 height 21
click at [57, 149] on span "Salão / Mesas" at bounding box center [46, 149] width 49 height 11
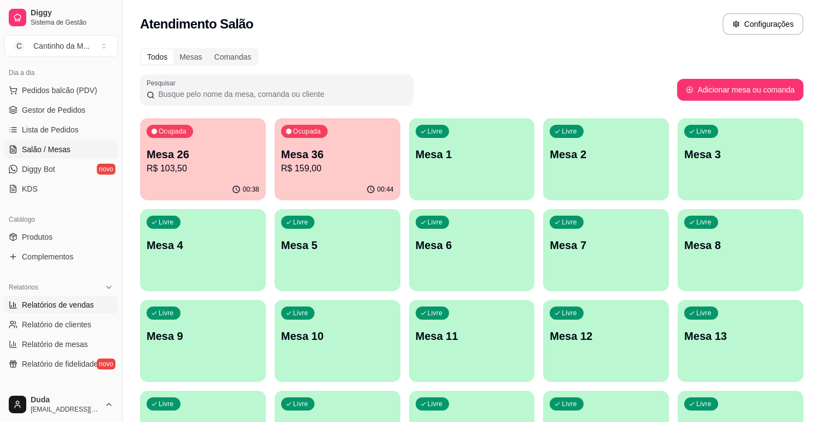
click at [51, 308] on span "Relatórios de vendas" at bounding box center [58, 304] width 72 height 11
select select "ALL"
select select "0"
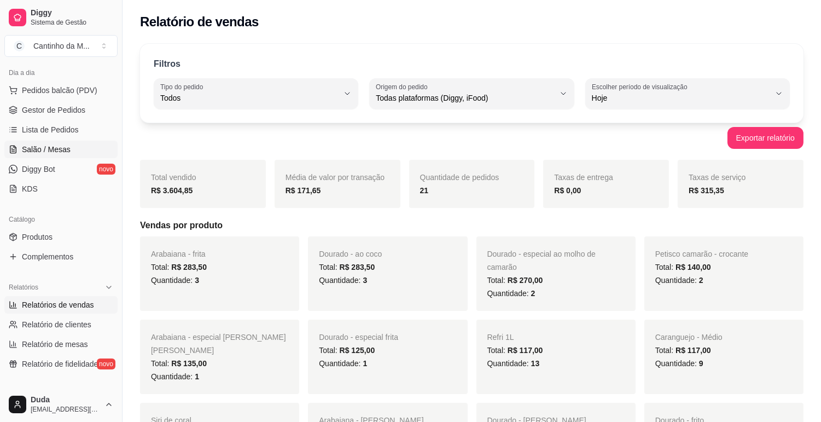
click at [60, 147] on span "Salão / Mesas" at bounding box center [46, 149] width 49 height 11
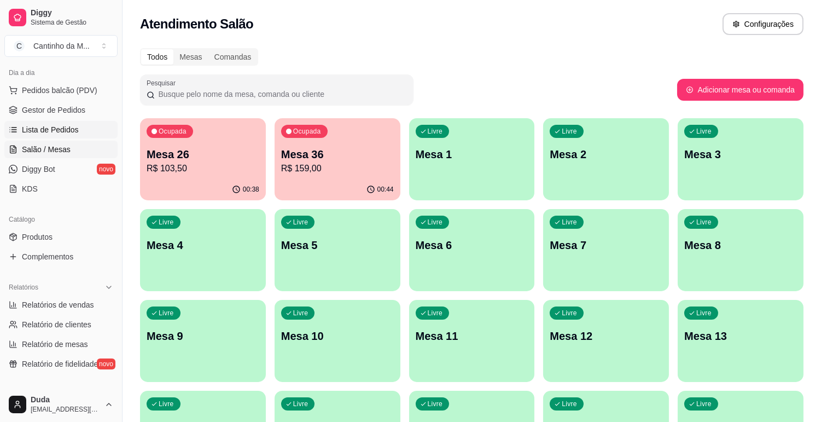
click at [74, 135] on span "Lista de Pedidos" at bounding box center [50, 129] width 57 height 11
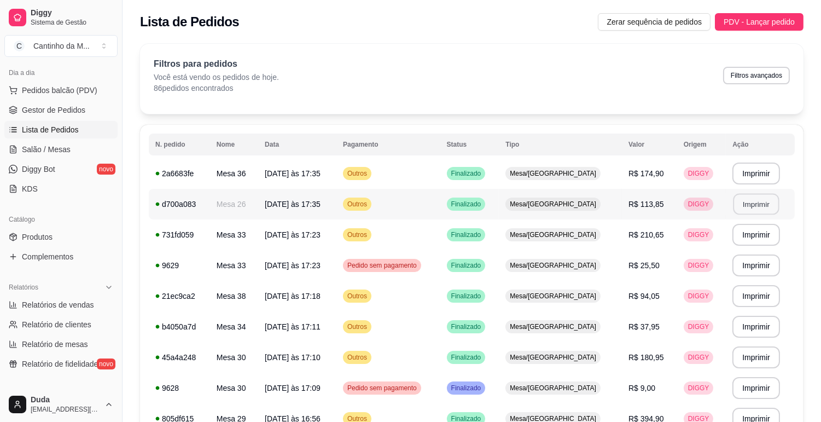
click at [756, 201] on button "Imprimir" at bounding box center [756, 204] width 46 height 21
click at [758, 177] on button "Imprimir" at bounding box center [756, 173] width 46 height 21
click at [66, 305] on span "Relatórios de vendas" at bounding box center [58, 304] width 72 height 11
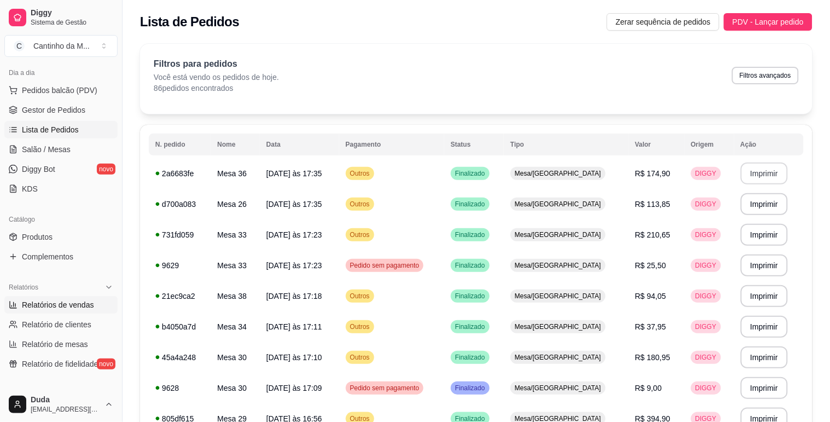
select select "ALL"
select select "0"
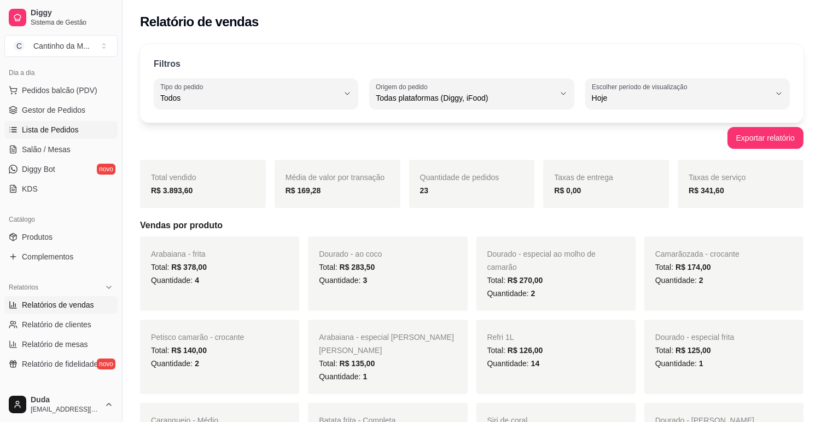
click at [45, 130] on span "Lista de Pedidos" at bounding box center [50, 129] width 57 height 11
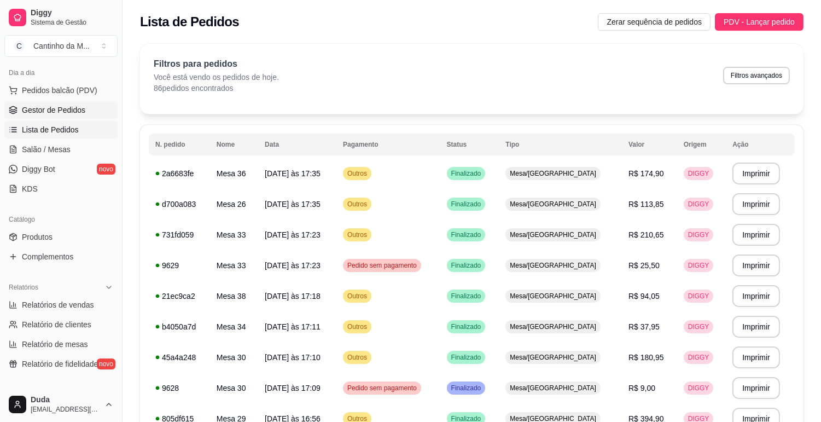
click at [63, 108] on span "Gestor de Pedidos" at bounding box center [53, 109] width 63 height 11
